Goal: Task Accomplishment & Management: Use online tool/utility

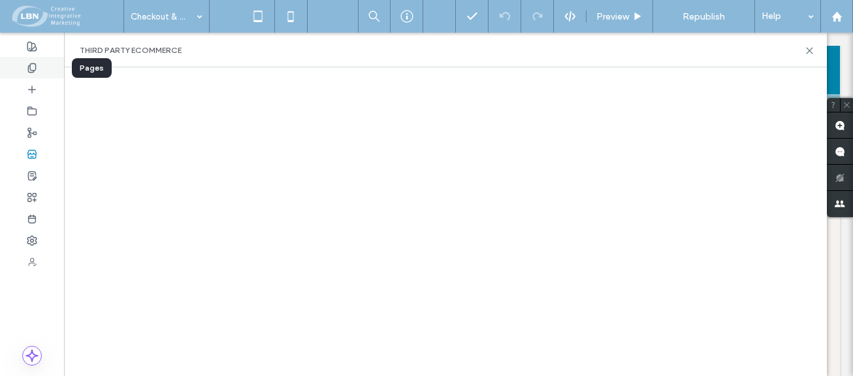
click at [27, 66] on icon at bounding box center [32, 68] width 10 height 10
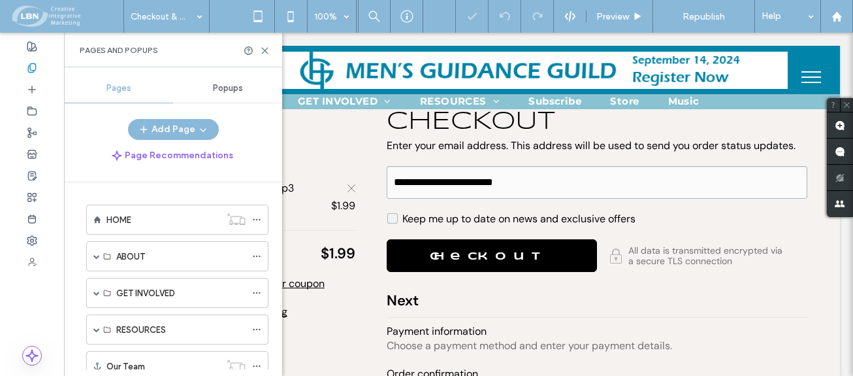
click at [118, 219] on label "HOME" at bounding box center [118, 219] width 25 height 23
click at [267, 52] on icon at bounding box center [265, 51] width 10 height 10
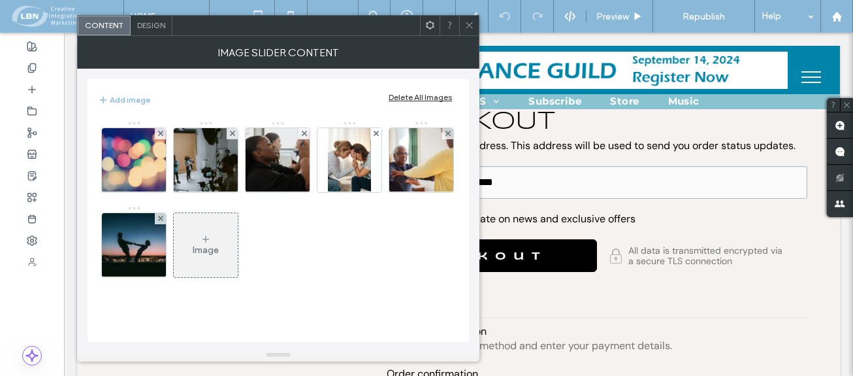
click at [160, 29] on span "Design" at bounding box center [151, 25] width 28 height 10
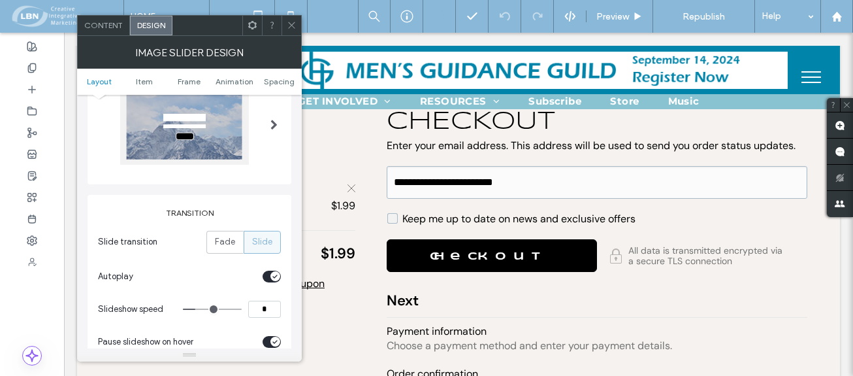
scroll to position [131, 0]
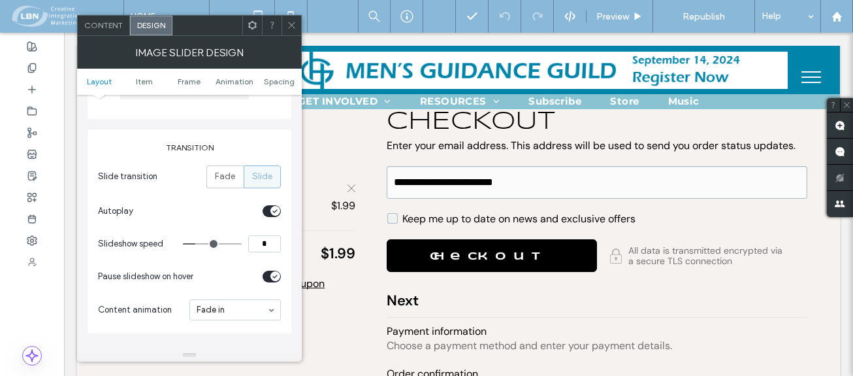
click at [272, 277] on div "toggle" at bounding box center [275, 276] width 10 height 10
click at [274, 274] on div "toggle" at bounding box center [272, 276] width 18 height 12
click at [269, 277] on div "toggle" at bounding box center [272, 276] width 18 height 12
click at [293, 31] on span at bounding box center [292, 26] width 10 height 20
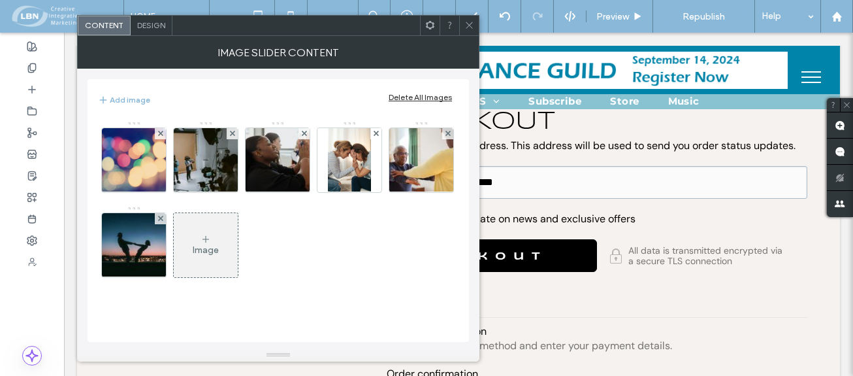
click at [160, 25] on span "Design" at bounding box center [151, 25] width 28 height 10
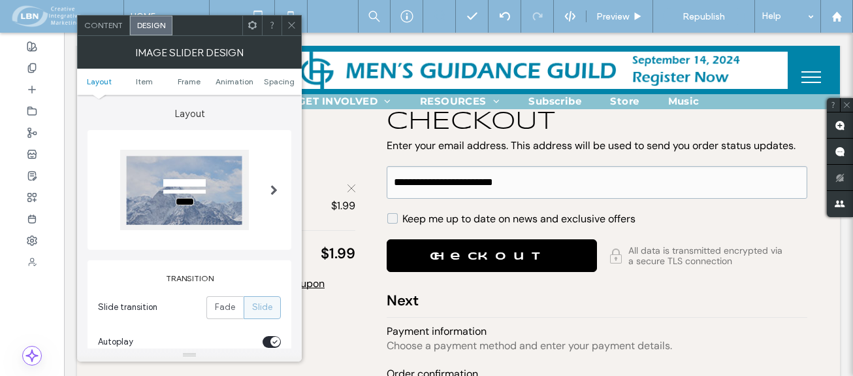
scroll to position [65, 0]
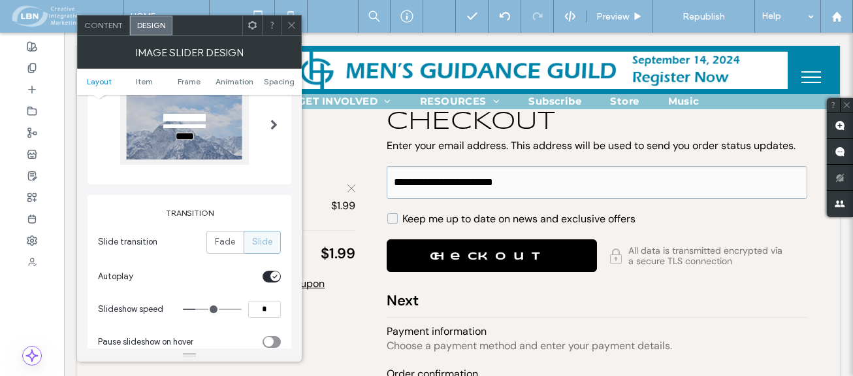
type input "**"
click at [225, 308] on input "range" at bounding box center [212, 308] width 59 height 1
click at [271, 338] on div "toggle" at bounding box center [269, 341] width 10 height 10
type input "*"
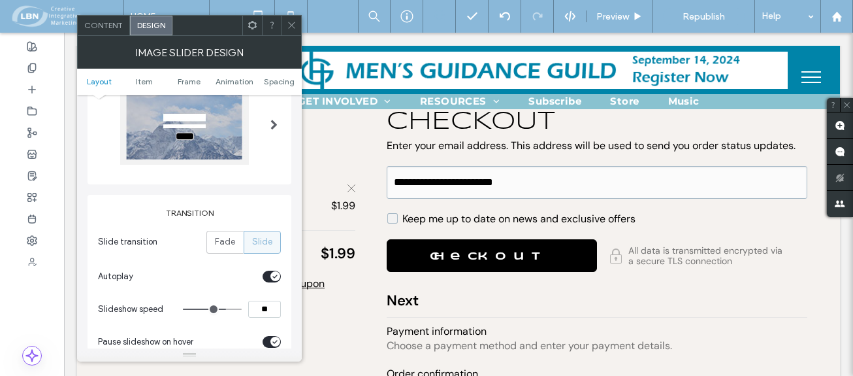
type input "*"
click at [186, 309] on input "range" at bounding box center [212, 308] width 59 height 1
type input "*"
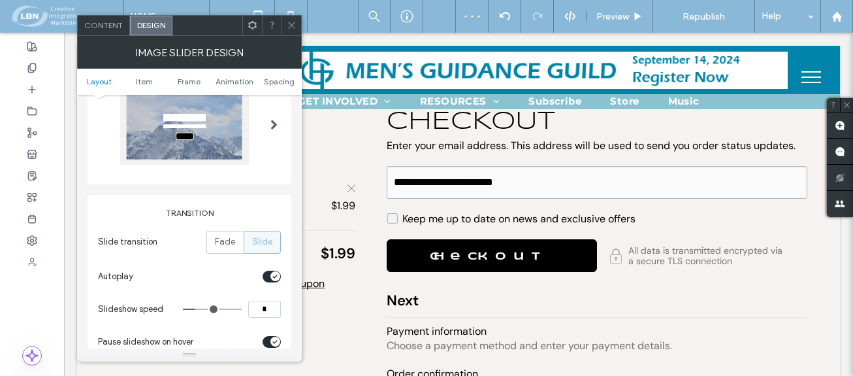
click at [199, 309] on input "range" at bounding box center [212, 308] width 59 height 1
click at [265, 237] on span "Slide" at bounding box center [262, 241] width 20 height 13
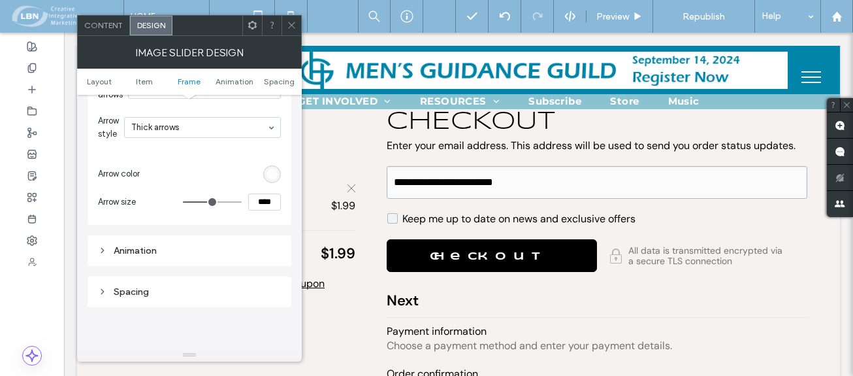
scroll to position [1764, 0]
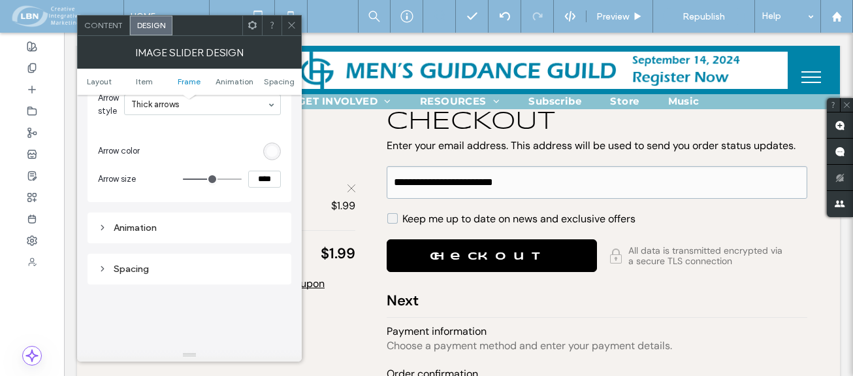
click at [125, 222] on div "Animation" at bounding box center [189, 227] width 183 height 11
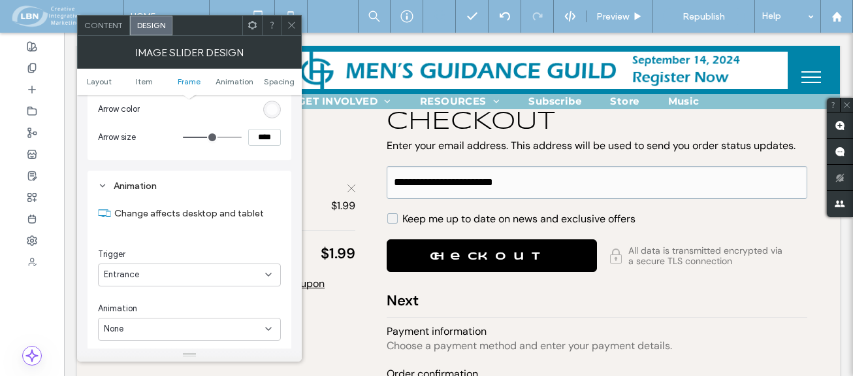
scroll to position [1829, 0]
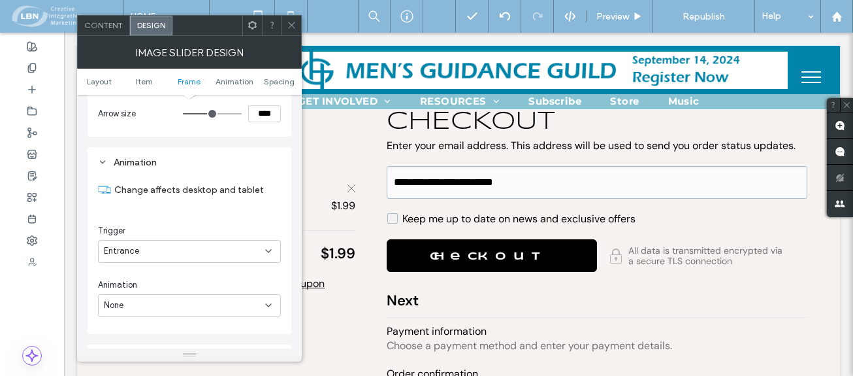
click at [278, 248] on div "Entrance" at bounding box center [189, 251] width 183 height 23
click at [278, 247] on div "Entrance" at bounding box center [189, 251] width 183 height 23
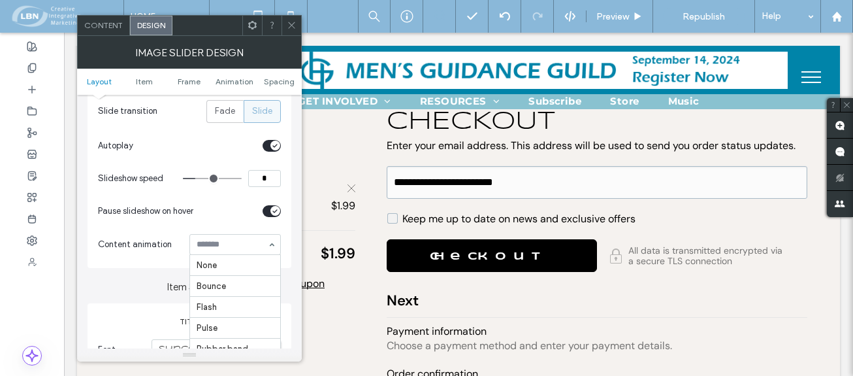
scroll to position [270, 0]
click at [271, 246] on div "Fade in" at bounding box center [234, 244] width 91 height 21
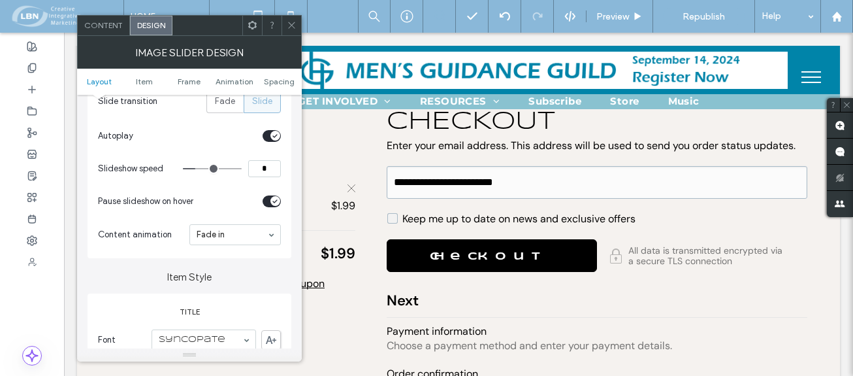
scroll to position [65, 0]
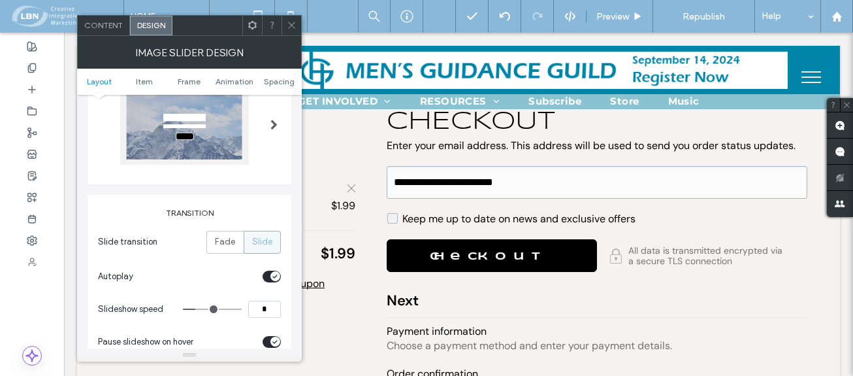
click at [293, 24] on icon at bounding box center [292, 25] width 10 height 10
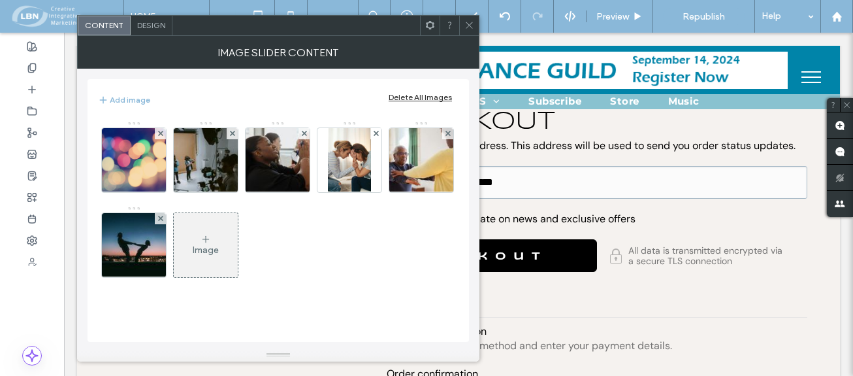
click at [154, 24] on span "Design" at bounding box center [151, 25] width 28 height 10
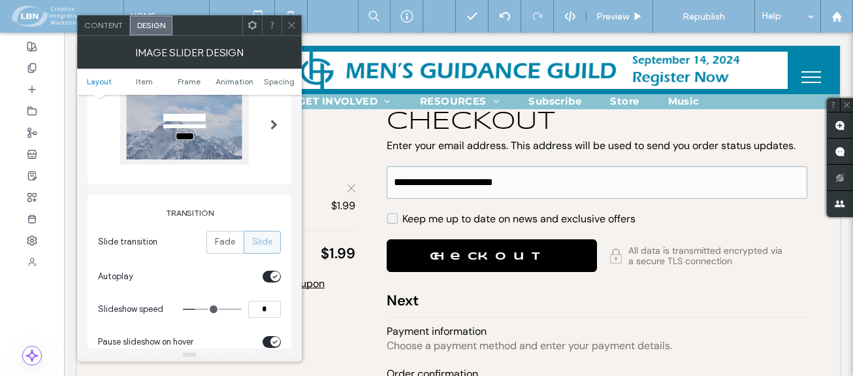
scroll to position [131, 0]
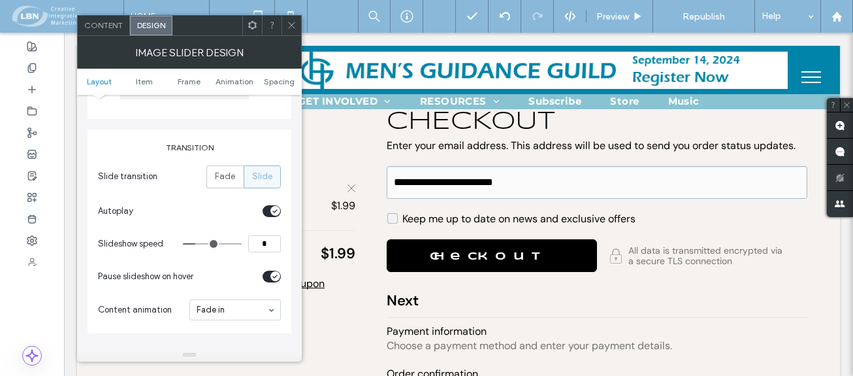
type input "*"
click at [186, 243] on input "range" at bounding box center [212, 243] width 59 height 1
type input "*"
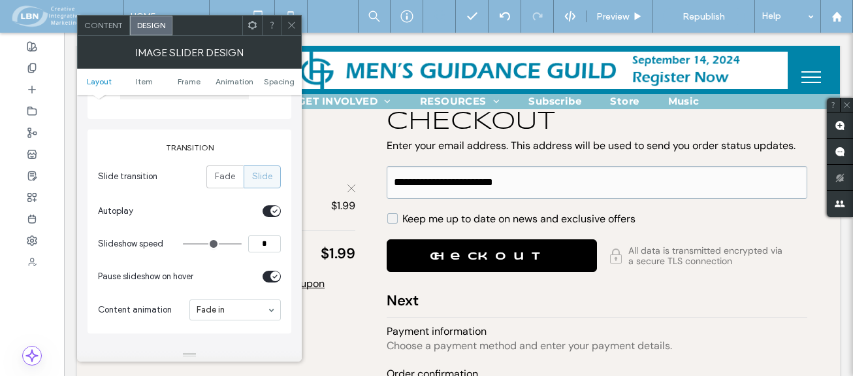
click at [200, 243] on input "range" at bounding box center [212, 243] width 59 height 1
click at [202, 243] on input "range" at bounding box center [212, 243] width 59 height 1
click at [200, 243] on input "range" at bounding box center [212, 243] width 59 height 1
type input "*"
click at [199, 243] on input "range" at bounding box center [212, 243] width 59 height 1
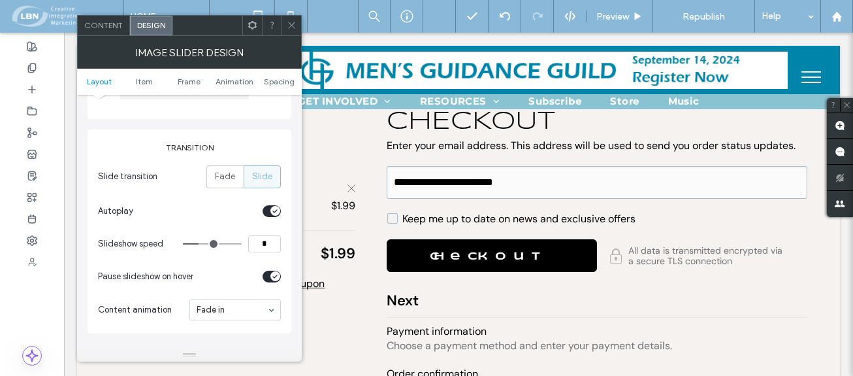
type input "*"
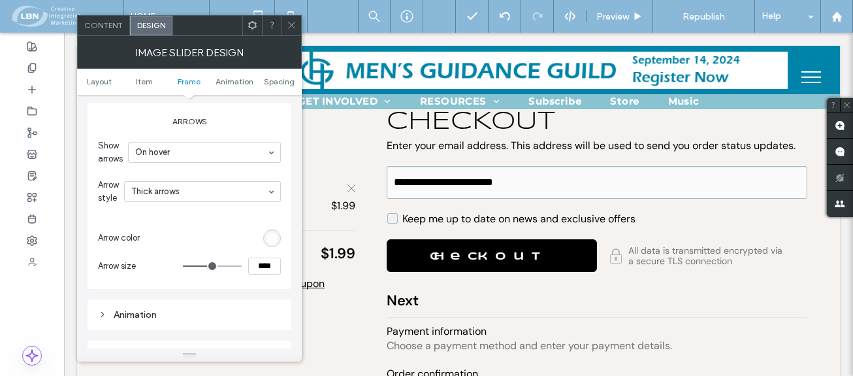
scroll to position [1698, 0]
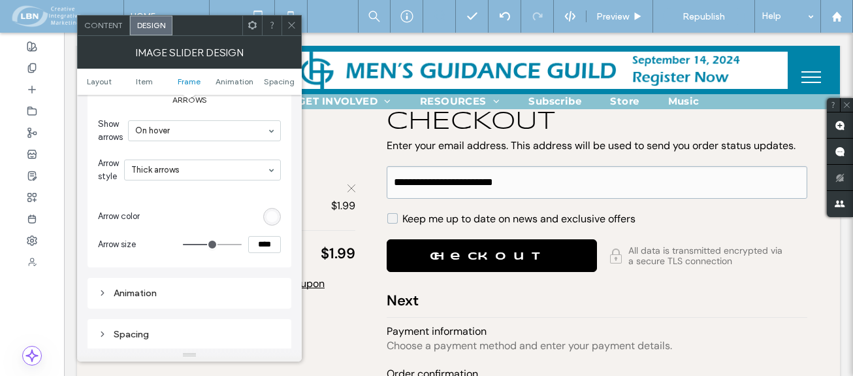
click at [103, 290] on icon at bounding box center [102, 292] width 9 height 9
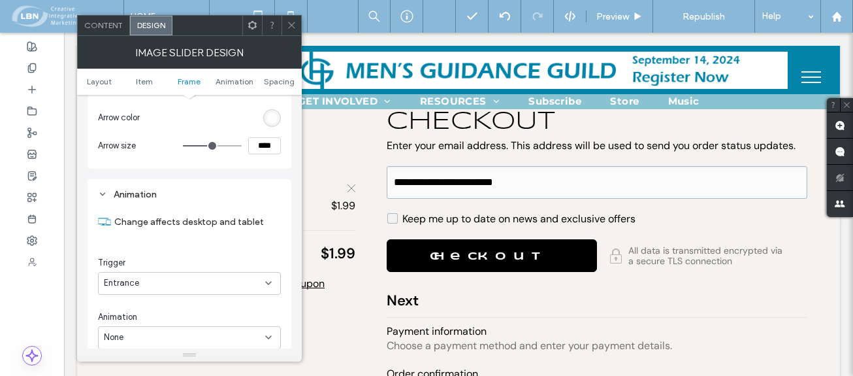
scroll to position [1829, 0]
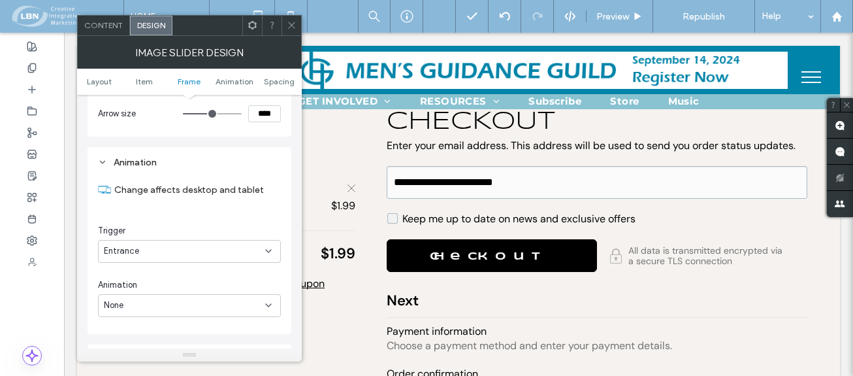
click at [267, 249] on icon at bounding box center [268, 251] width 10 height 10
click at [270, 251] on use at bounding box center [268, 251] width 5 height 3
click at [267, 300] on icon at bounding box center [268, 305] width 10 height 10
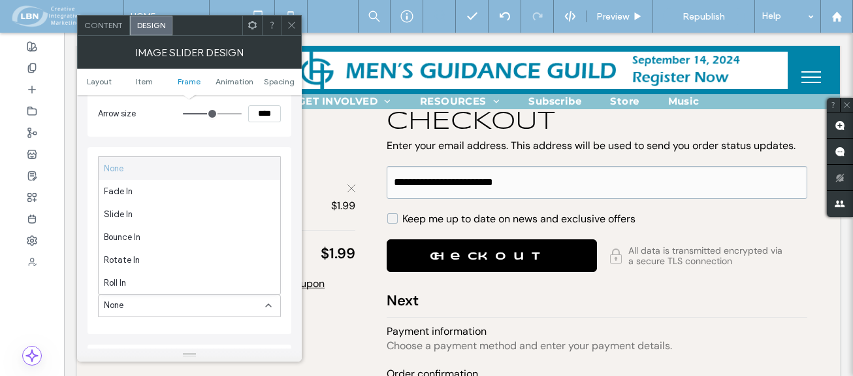
click at [272, 302] on icon at bounding box center [268, 305] width 10 height 10
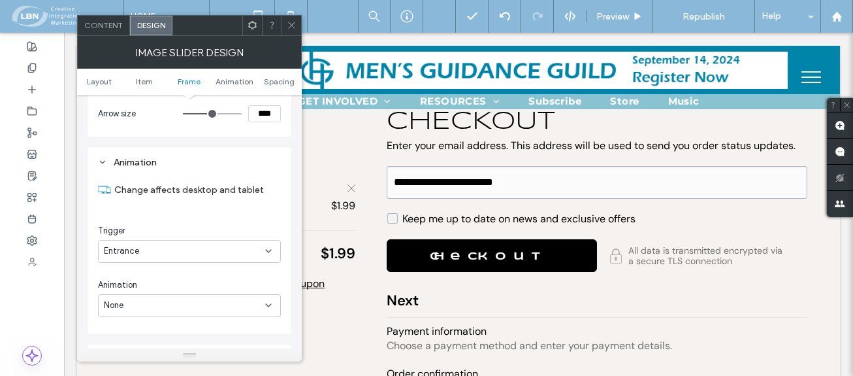
click at [266, 248] on icon at bounding box center [268, 251] width 10 height 10
click at [118, 272] on span "None" at bounding box center [114, 274] width 20 height 13
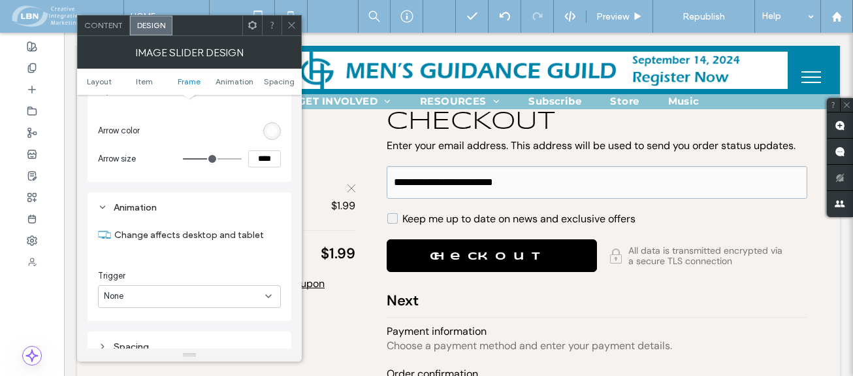
scroll to position [1764, 0]
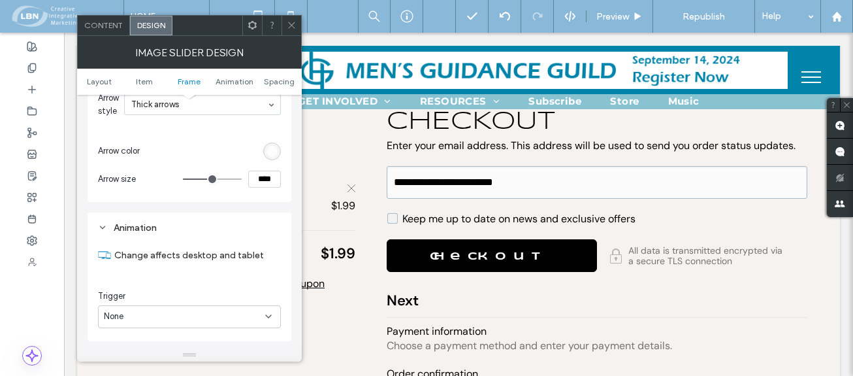
click at [266, 314] on icon at bounding box center [268, 316] width 10 height 10
click at [114, 268] on span "Entrance" at bounding box center [121, 271] width 35 height 13
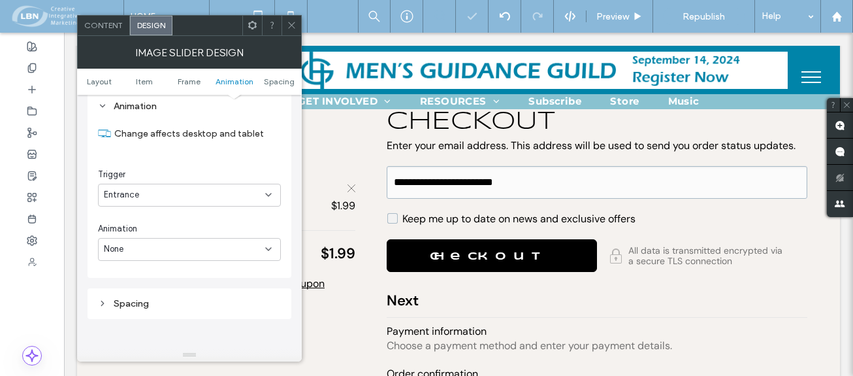
scroll to position [1894, 0]
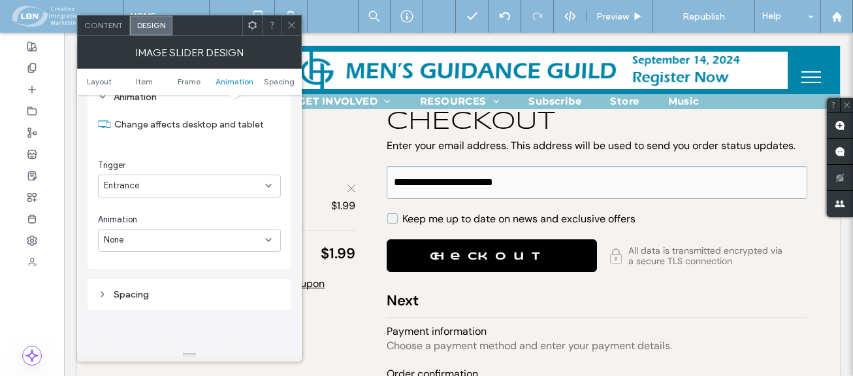
click at [293, 24] on use at bounding box center [291, 25] width 7 height 7
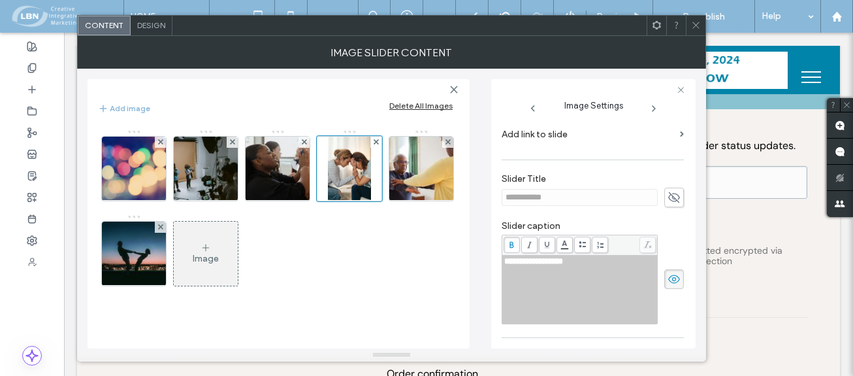
scroll to position [261, 0]
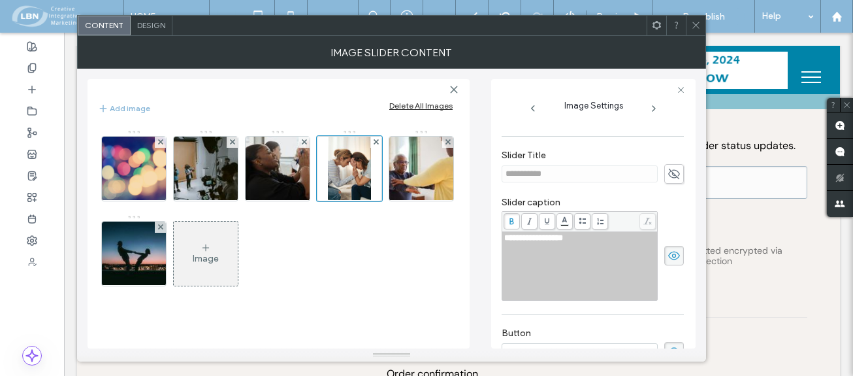
click at [668, 172] on use at bounding box center [674, 173] width 12 height 10
type input "*"
type input "**********"
click at [698, 24] on use at bounding box center [695, 25] width 7 height 7
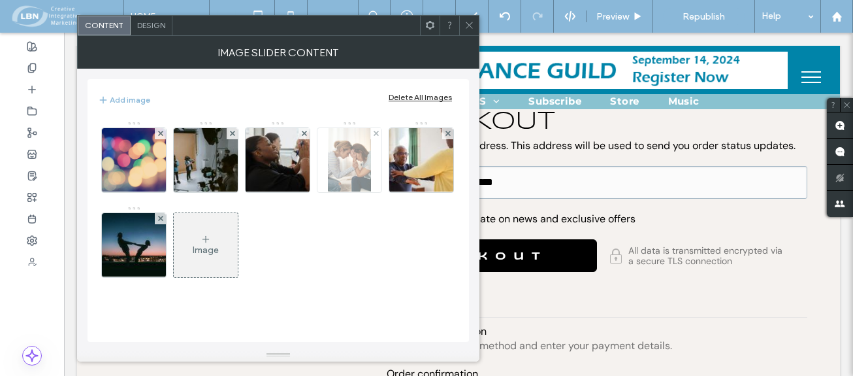
click at [355, 159] on img at bounding box center [349, 160] width 42 height 64
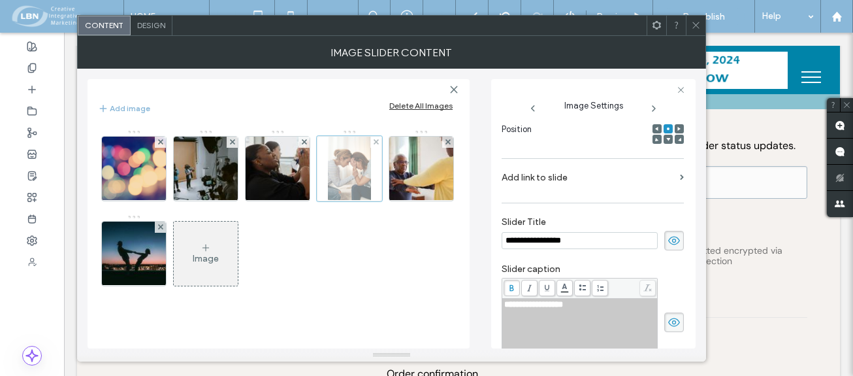
scroll to position [0, 0]
click at [150, 30] on div "Design" at bounding box center [152, 26] width 42 height 20
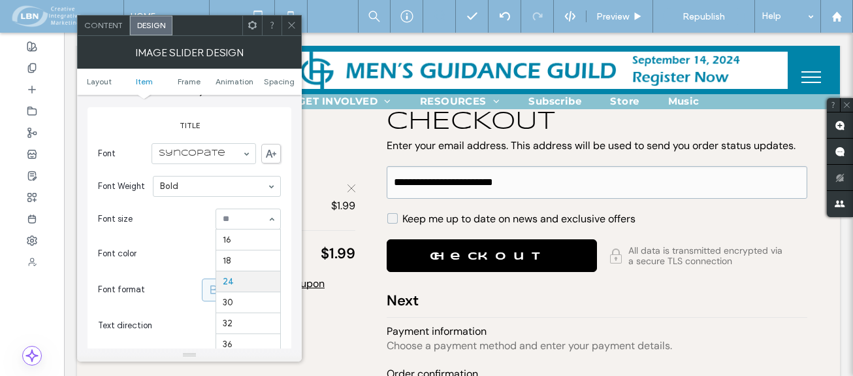
scroll to position [102, 0]
click at [295, 28] on icon at bounding box center [292, 25] width 10 height 10
